Goal: Information Seeking & Learning: Learn about a topic

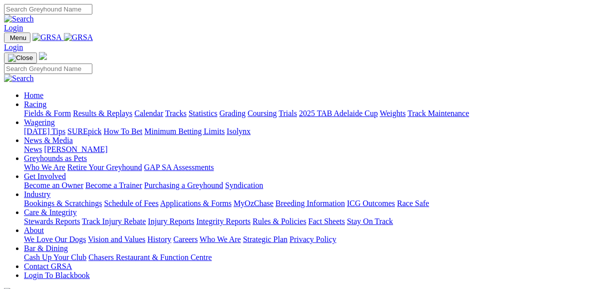
click at [44, 109] on link "Fields & Form" at bounding box center [47, 113] width 47 height 8
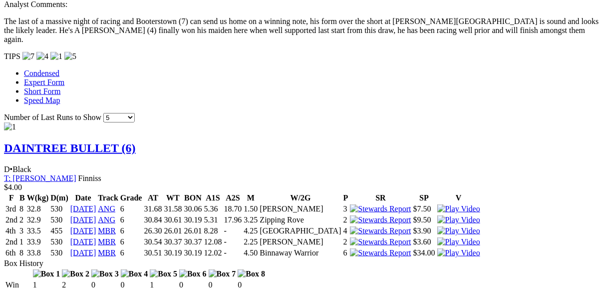
scroll to position [919, 0]
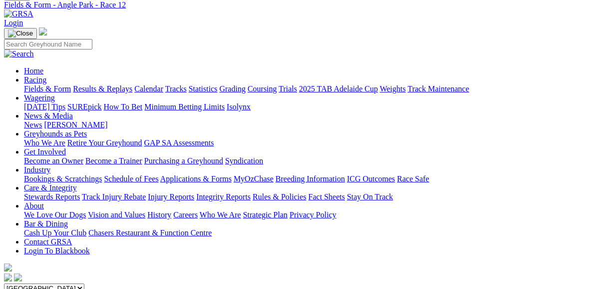
scroll to position [40, 0]
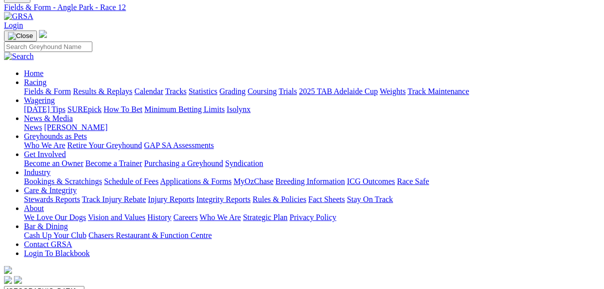
click at [378, 87] on link "2025 TAB Adelaide Cup" at bounding box center [338, 91] width 79 height 8
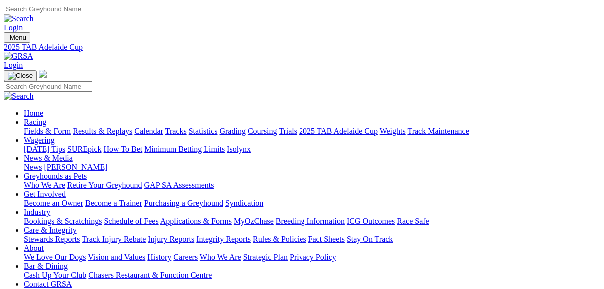
click at [42, 163] on link "News" at bounding box center [33, 167] width 18 height 8
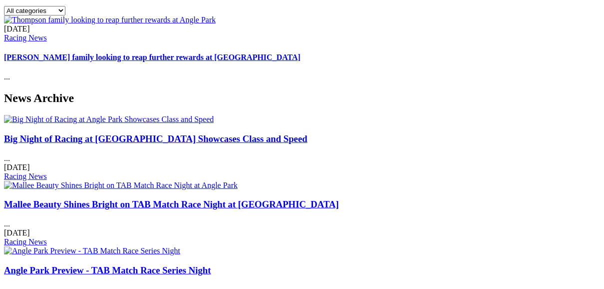
scroll to position [399, 0]
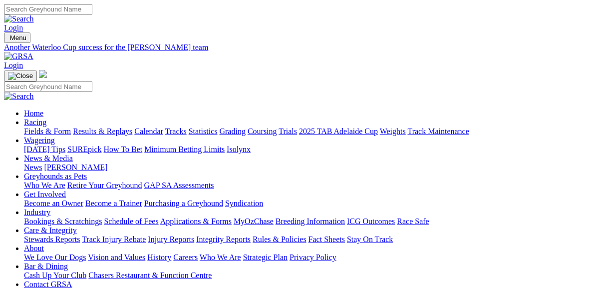
click at [107, 163] on link "[PERSON_NAME]" at bounding box center [75, 167] width 63 height 8
